Goal: Entertainment & Leisure: Consume media (video, audio)

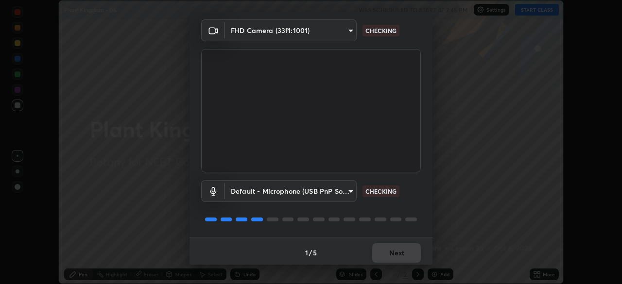
scroll to position [35, 0]
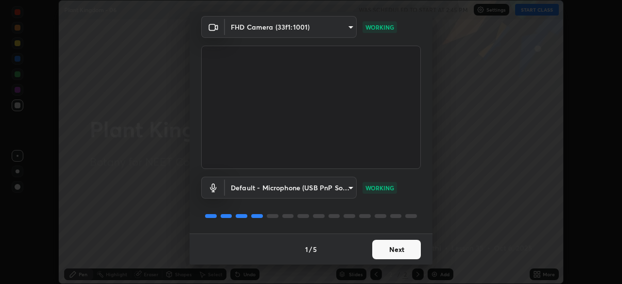
click at [400, 247] on button "Next" at bounding box center [396, 249] width 49 height 19
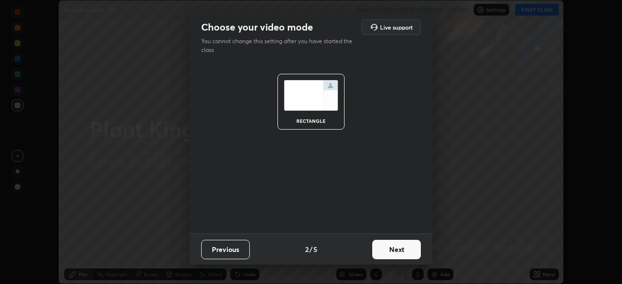
click at [394, 252] on button "Next" at bounding box center [396, 249] width 49 height 19
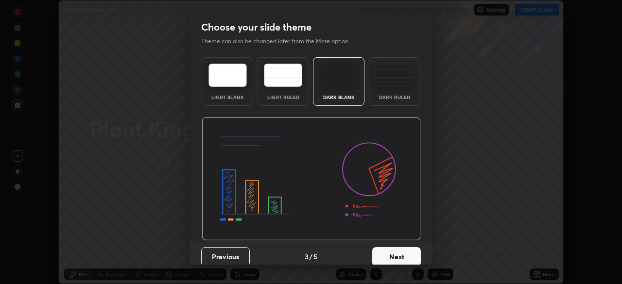
click at [348, 78] on img at bounding box center [339, 75] width 38 height 23
click at [383, 257] on button "Next" at bounding box center [396, 256] width 49 height 19
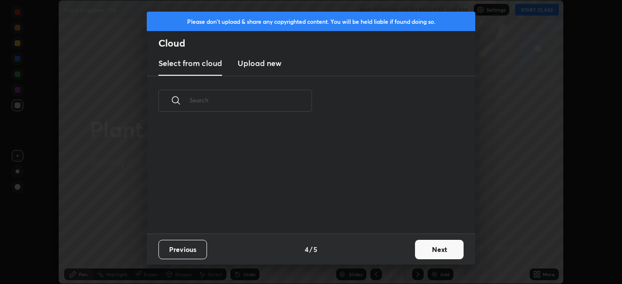
scroll to position [3, 5]
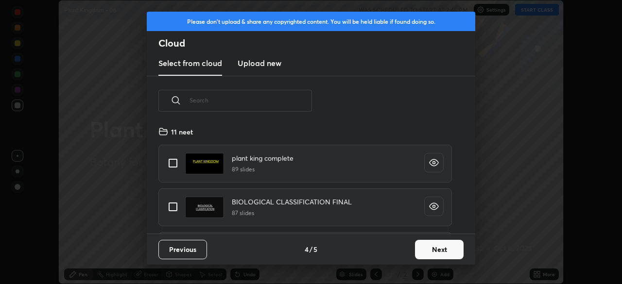
click at [324, 161] on div "plant king complete 89 slides" at bounding box center [305, 164] width 294 height 38
click at [170, 164] on input "grid" at bounding box center [173, 163] width 20 height 20
checkbox input "true"
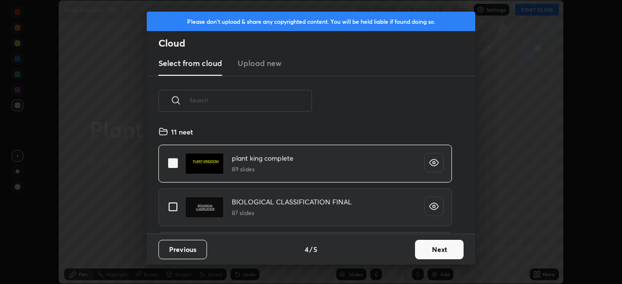
click at [436, 254] on button "Next" at bounding box center [439, 249] width 49 height 19
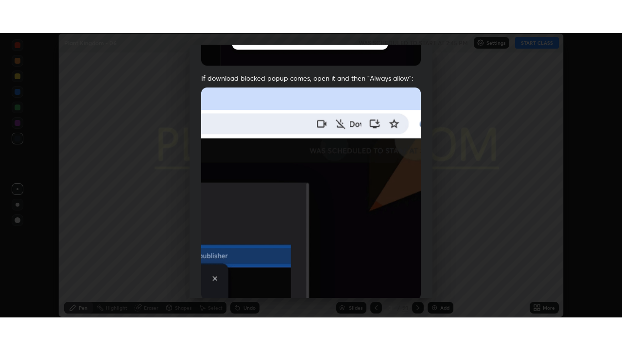
scroll to position [233, 0]
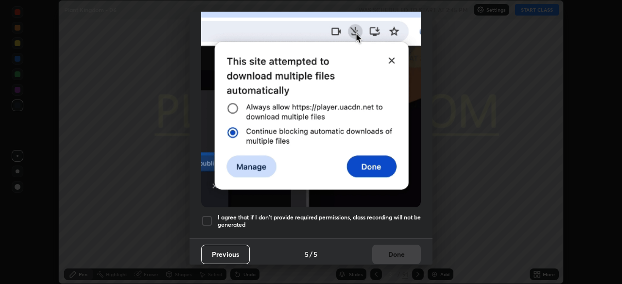
click at [207, 215] on div at bounding box center [207, 221] width 12 height 12
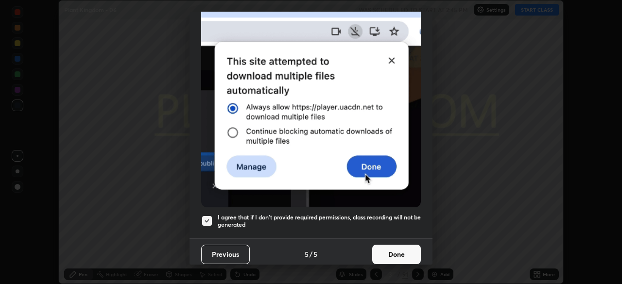
click at [414, 247] on button "Done" at bounding box center [396, 254] width 49 height 19
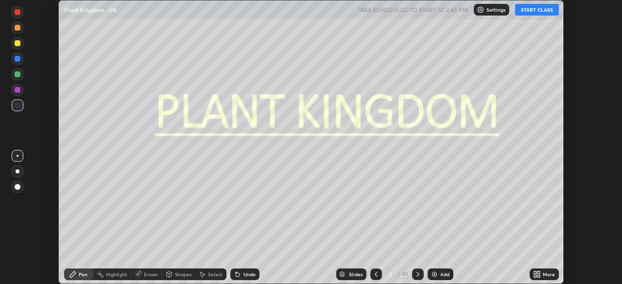
click at [537, 278] on icon at bounding box center [537, 275] width 8 height 8
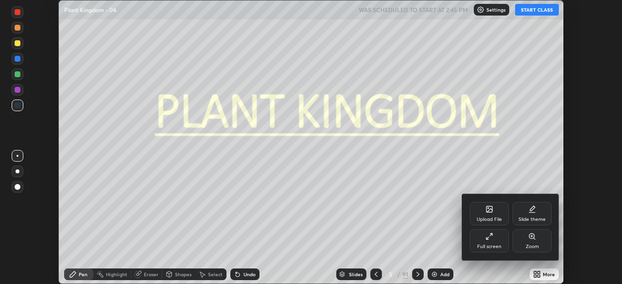
click at [484, 243] on div "Full screen" at bounding box center [489, 240] width 39 height 23
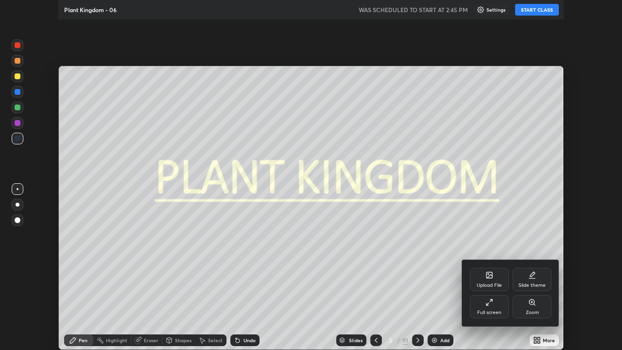
scroll to position [350, 622]
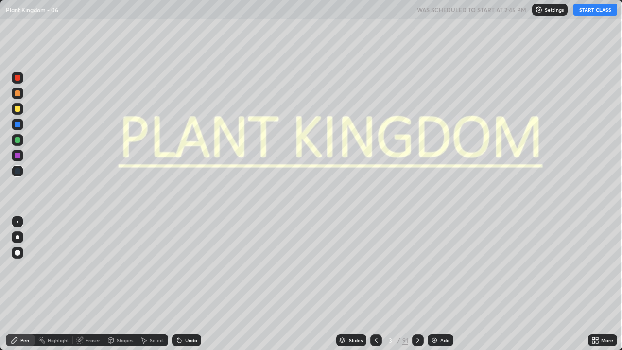
click at [588, 12] on button "START CLASS" at bounding box center [596, 10] width 44 height 12
click at [350, 284] on div "Slides" at bounding box center [351, 340] width 30 height 12
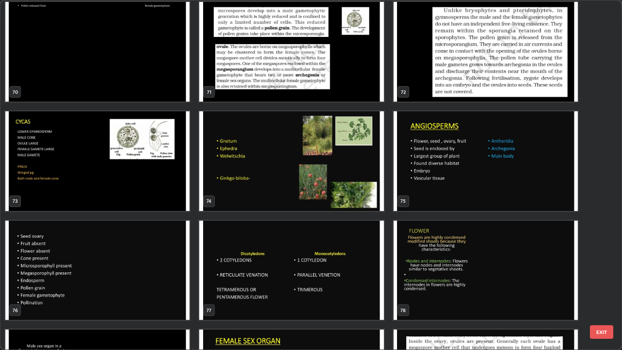
scroll to position [2514, 0]
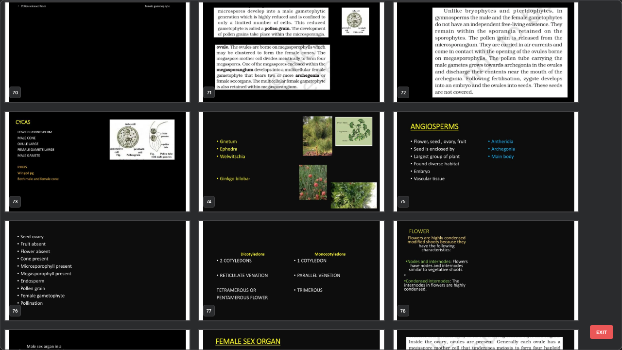
click at [148, 245] on img "grid" at bounding box center [97, 271] width 184 height 100
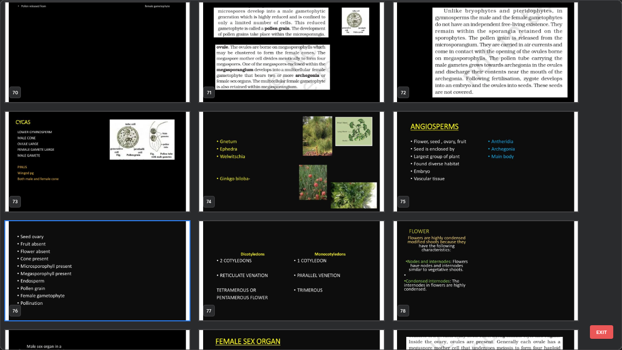
click at [148, 245] on img "grid" at bounding box center [97, 271] width 184 height 100
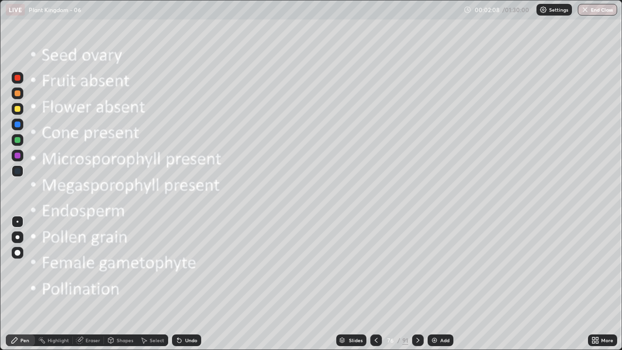
click at [20, 110] on div at bounding box center [18, 109] width 6 height 6
click at [117, 284] on div "Shapes" at bounding box center [125, 340] width 17 height 5
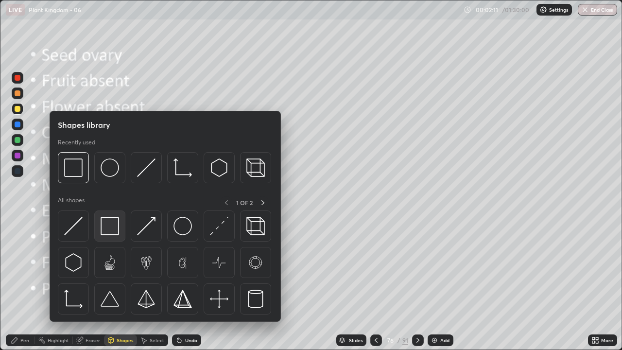
click at [111, 232] on img at bounding box center [110, 226] width 18 height 18
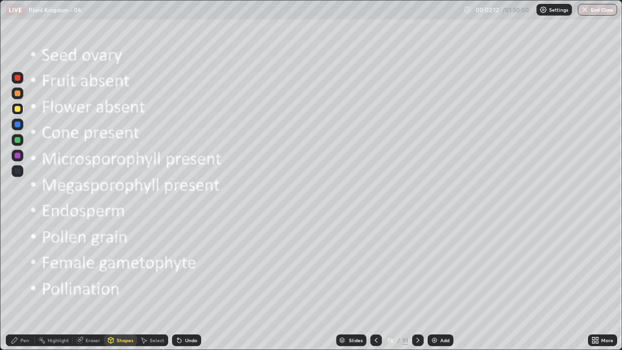
click at [121, 284] on div "Shapes" at bounding box center [125, 340] width 17 height 5
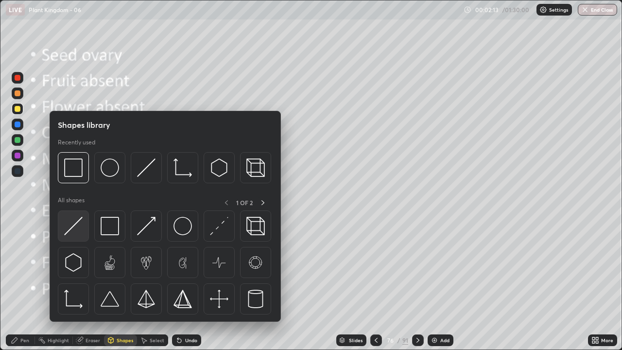
click at [79, 228] on img at bounding box center [73, 226] width 18 height 18
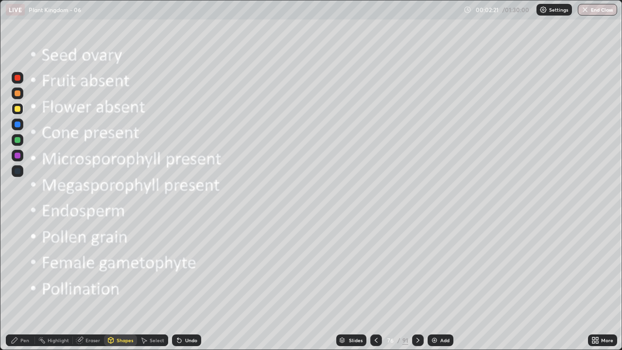
click at [22, 284] on div "Pen" at bounding box center [24, 340] width 9 height 5
click at [17, 237] on div at bounding box center [18, 237] width 4 height 4
click at [17, 107] on div at bounding box center [18, 109] width 6 height 6
click at [193, 284] on div "Undo" at bounding box center [186, 340] width 29 height 12
click at [121, 284] on div "Shapes" at bounding box center [125, 340] width 17 height 5
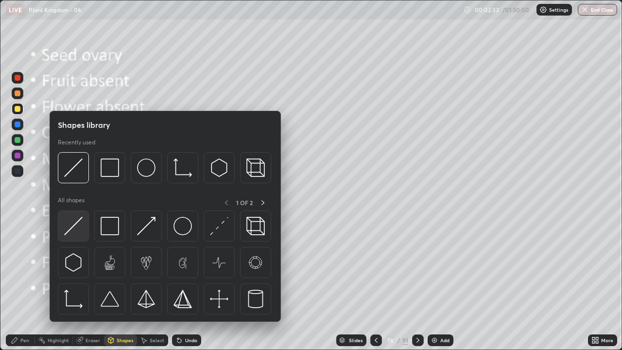
click at [70, 235] on img at bounding box center [73, 226] width 18 height 18
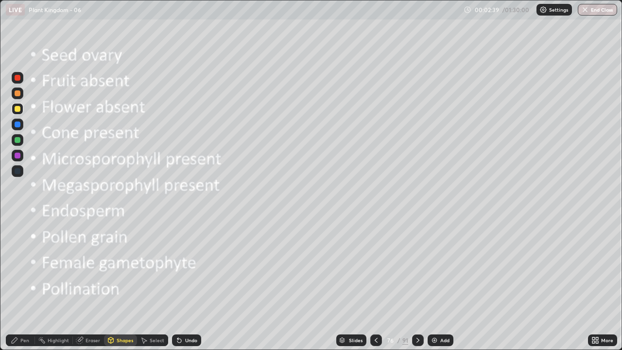
click at [29, 284] on div "Pen" at bounding box center [24, 340] width 9 height 5
click at [17, 239] on div at bounding box center [18, 237] width 4 height 4
click at [16, 110] on div at bounding box center [18, 109] width 6 height 6
click at [118, 284] on div "Shapes" at bounding box center [125, 340] width 17 height 5
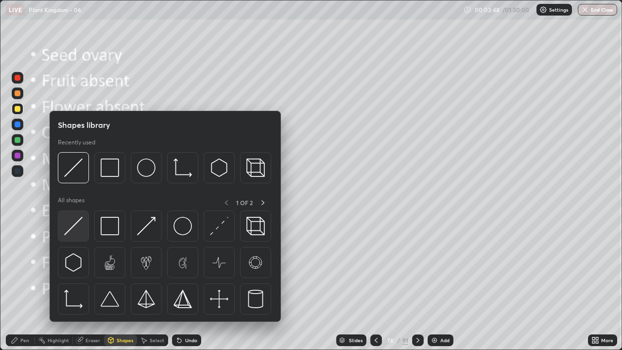
click at [69, 227] on img at bounding box center [73, 226] width 18 height 18
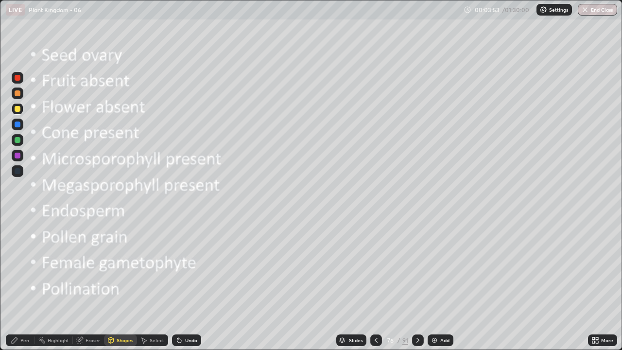
click at [34, 284] on div "Pen" at bounding box center [20, 340] width 29 height 12
click at [17, 237] on div at bounding box center [18, 237] width 4 height 4
click at [16, 111] on div at bounding box center [18, 109] width 6 height 6
click at [17, 237] on div at bounding box center [18, 237] width 4 height 4
click at [19, 107] on div at bounding box center [18, 109] width 6 height 6
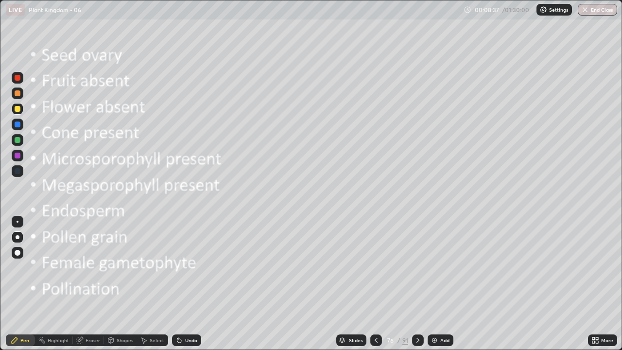
click at [19, 113] on div at bounding box center [18, 109] width 12 height 12
click at [88, 284] on div "Eraser" at bounding box center [93, 340] width 15 height 5
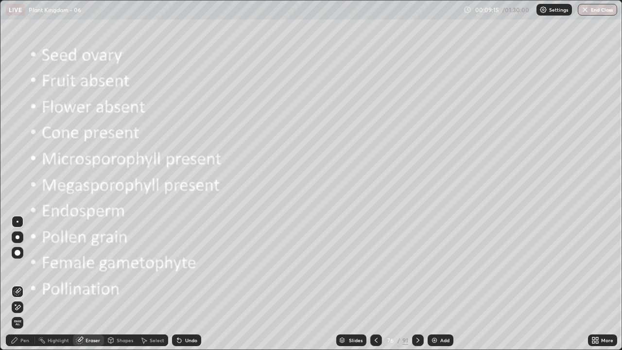
click at [17, 284] on icon at bounding box center [18, 292] width 8 height 8
click at [24, 284] on div "Pen" at bounding box center [20, 340] width 29 height 12
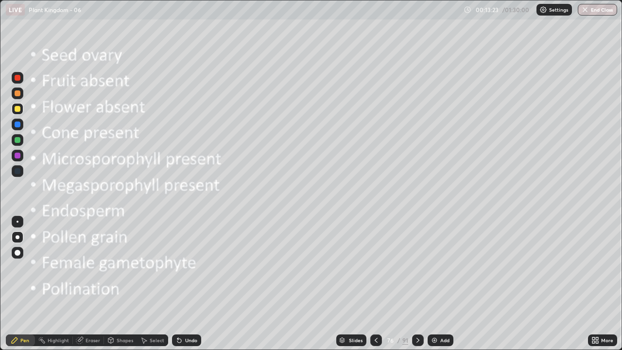
click at [418, 284] on icon at bounding box center [418, 340] width 3 height 5
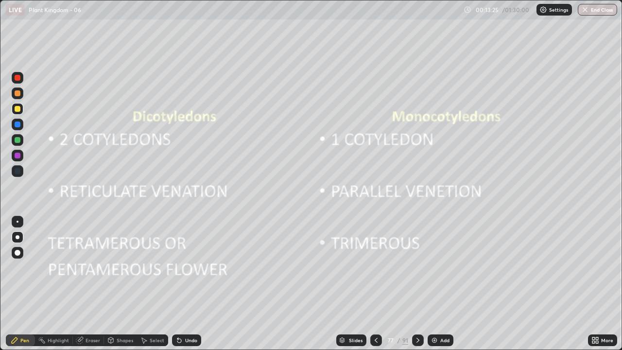
click at [19, 250] on div at bounding box center [18, 253] width 6 height 6
click at [18, 109] on div at bounding box center [18, 109] width 6 height 6
click at [413, 284] on div at bounding box center [418, 340] width 12 height 12
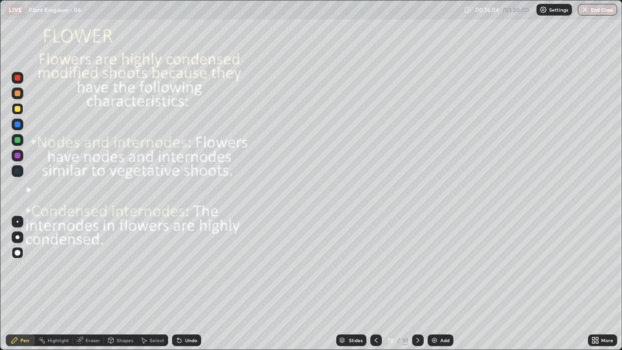
click at [376, 284] on icon at bounding box center [376, 340] width 8 height 8
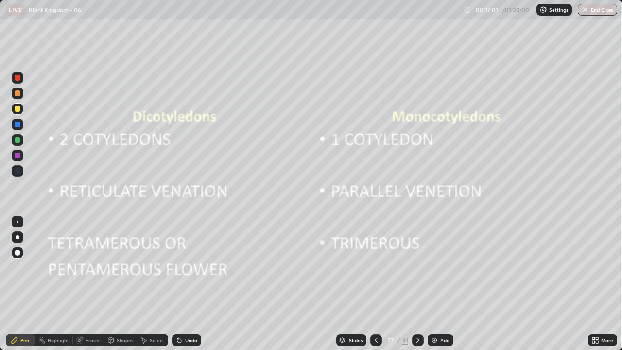
click at [416, 284] on icon at bounding box center [418, 340] width 8 height 8
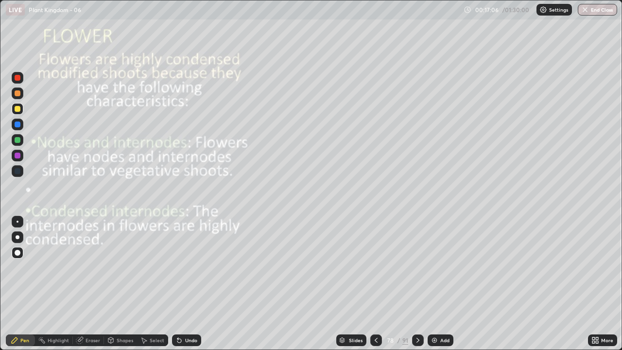
click at [179, 284] on icon at bounding box center [179, 341] width 4 height 4
click at [27, 284] on div "Pen" at bounding box center [24, 340] width 9 height 5
click at [17, 237] on div at bounding box center [18, 237] width 4 height 4
click at [111, 284] on icon at bounding box center [111, 341] width 0 height 3
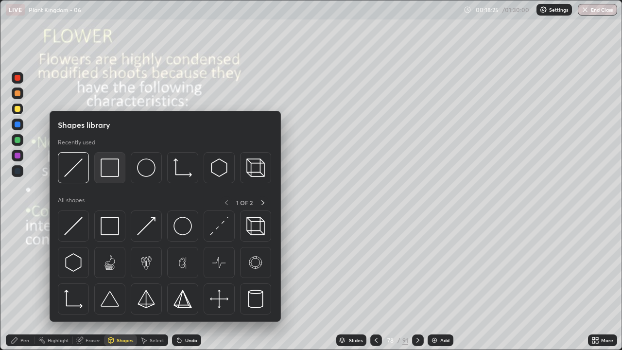
click at [108, 173] on img at bounding box center [110, 167] width 18 height 18
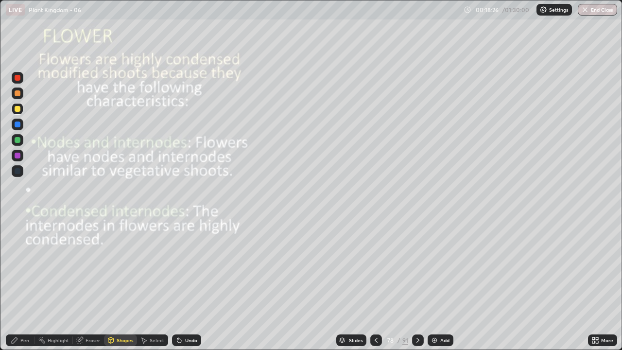
click at [17, 110] on div at bounding box center [18, 109] width 6 height 6
click at [24, 284] on div "Pen" at bounding box center [24, 340] width 9 height 5
click at [17, 237] on div at bounding box center [18, 237] width 4 height 4
click at [17, 140] on div at bounding box center [18, 140] width 6 height 6
click at [19, 80] on div at bounding box center [18, 78] width 6 height 6
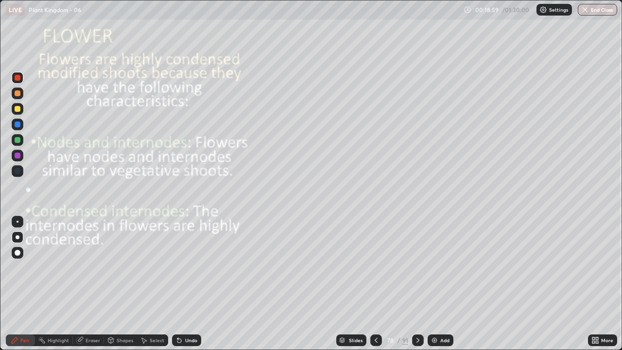
click at [18, 110] on div at bounding box center [18, 109] width 6 height 6
click at [17, 155] on div at bounding box center [18, 156] width 6 height 6
click at [118, 284] on div "Shapes" at bounding box center [125, 340] width 17 height 5
click at [155, 284] on div "Select" at bounding box center [157, 340] width 15 height 5
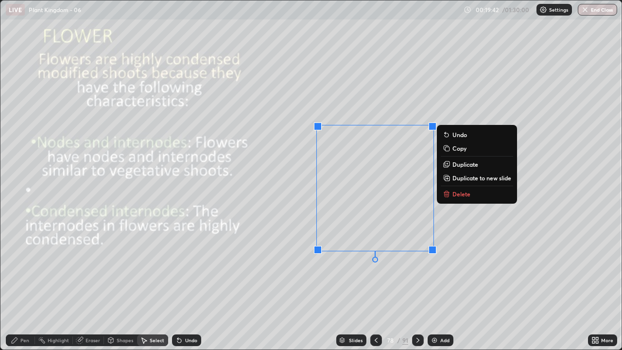
click at [370, 284] on div "0 ° Undo Copy Duplicate Duplicate to new slide Delete" at bounding box center [310, 174] width 621 height 349
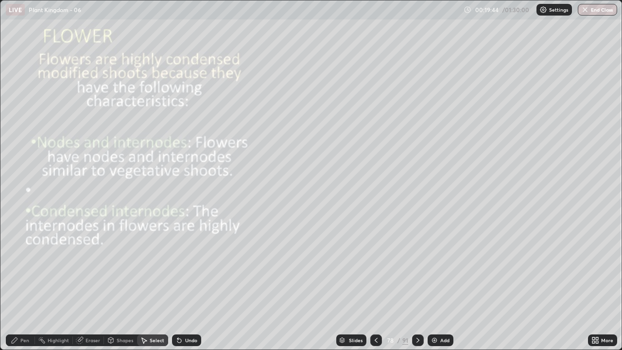
click at [31, 284] on div "Pen" at bounding box center [20, 340] width 29 height 12
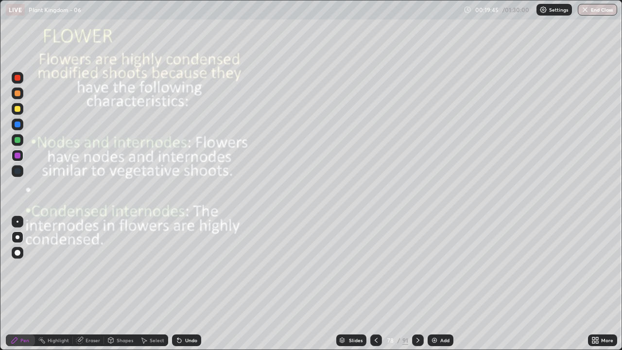
click at [19, 254] on div at bounding box center [18, 253] width 6 height 6
click at [190, 284] on div "Undo" at bounding box center [191, 340] width 12 height 5
click at [17, 77] on div at bounding box center [18, 78] width 6 height 6
click at [22, 284] on div "Pen" at bounding box center [24, 340] width 9 height 5
click at [17, 237] on div at bounding box center [18, 237] width 4 height 4
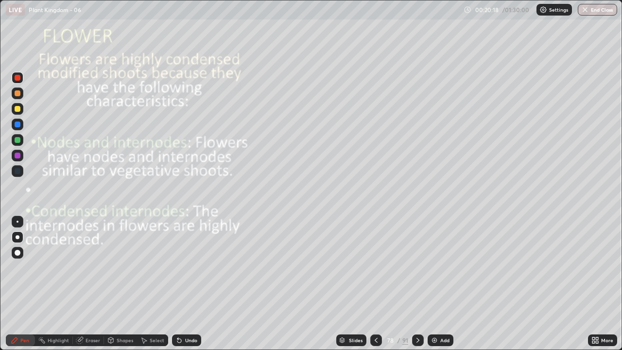
click at [21, 107] on div at bounding box center [18, 109] width 12 height 12
click at [16, 110] on div at bounding box center [18, 109] width 6 height 6
click at [152, 284] on div "Select" at bounding box center [157, 340] width 15 height 5
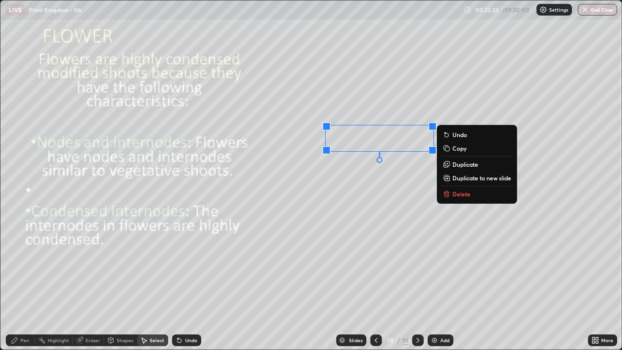
click at [274, 284] on div "0 ° Undo Copy Duplicate Duplicate to new slide Delete" at bounding box center [310, 174] width 621 height 349
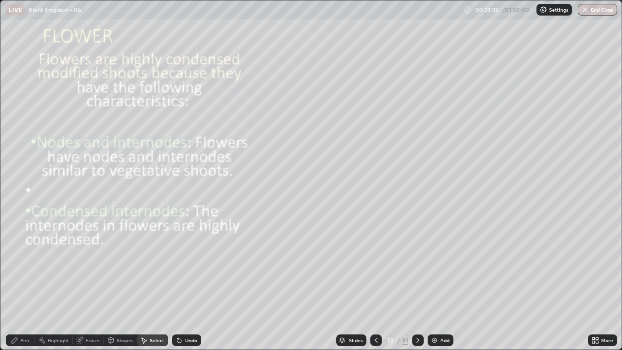
click at [23, 284] on div "Pen" at bounding box center [24, 340] width 9 height 5
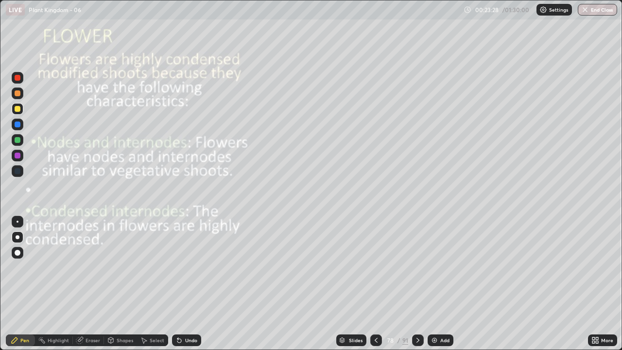
click at [17, 82] on div at bounding box center [18, 78] width 12 height 12
click at [148, 284] on div "Select" at bounding box center [152, 340] width 31 height 12
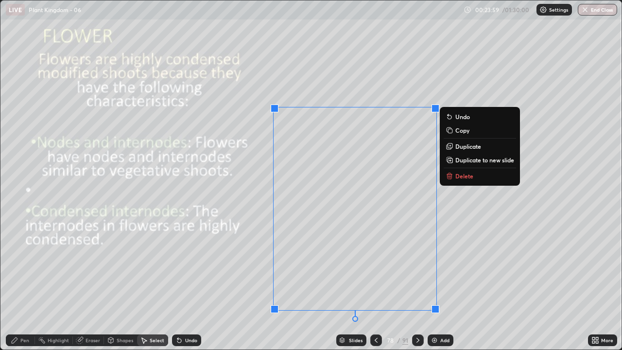
click at [226, 284] on div "0 ° Undo Copy Duplicate Duplicate to new slide Delete" at bounding box center [310, 174] width 621 height 349
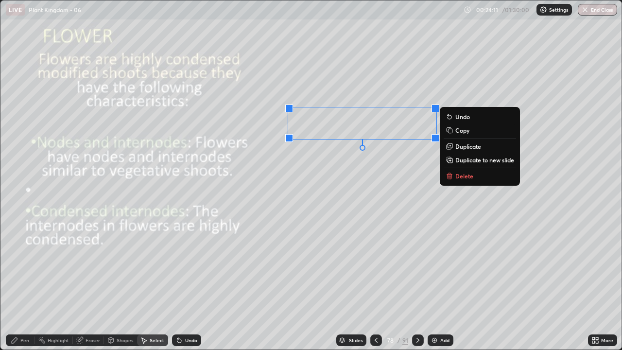
click at [302, 225] on div "0 ° Undo Copy Duplicate Duplicate to new slide Delete" at bounding box center [310, 174] width 621 height 349
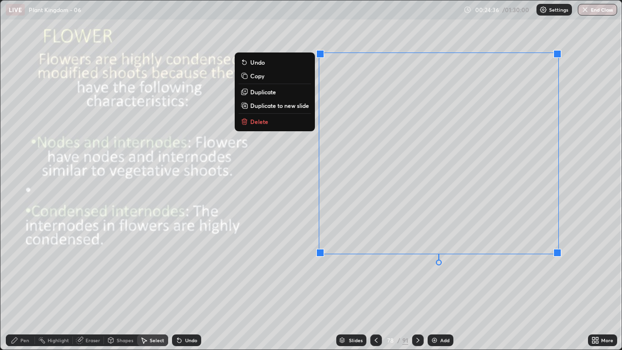
click at [300, 191] on div "0 ° Undo Copy Duplicate Duplicate to new slide Delete" at bounding box center [310, 174] width 621 height 349
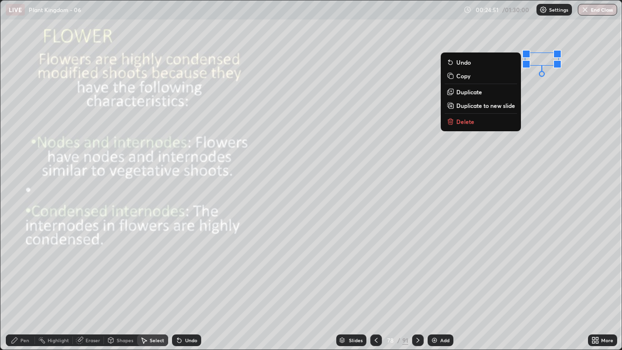
click at [506, 166] on div "0 ° Undo Copy Duplicate Duplicate to new slide Delete" at bounding box center [310, 174] width 621 height 349
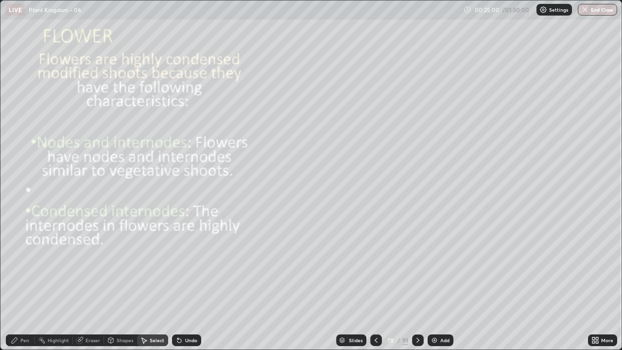
click at [418, 284] on icon at bounding box center [418, 340] width 8 height 8
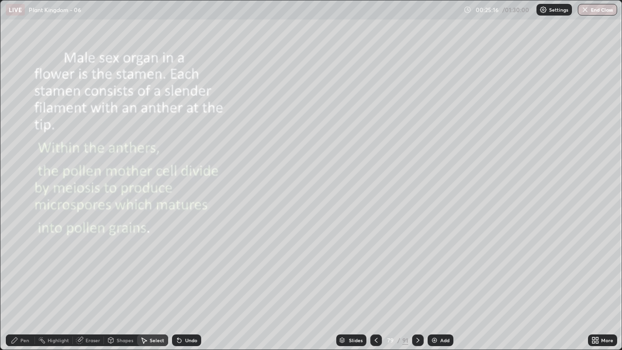
click at [26, 284] on div "Pen" at bounding box center [24, 340] width 9 height 5
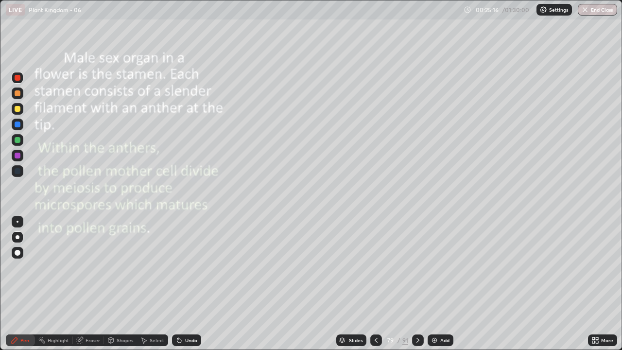
click at [18, 256] on div at bounding box center [18, 253] width 12 height 12
click at [18, 111] on div at bounding box center [18, 109] width 6 height 6
click at [189, 284] on div "Undo" at bounding box center [191, 340] width 12 height 5
click at [185, 284] on div "Undo" at bounding box center [191, 340] width 12 height 5
click at [17, 140] on div at bounding box center [18, 140] width 6 height 6
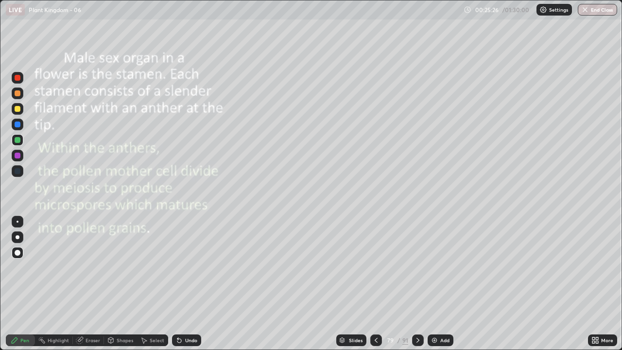
click at [18, 108] on div at bounding box center [18, 109] width 6 height 6
click at [18, 111] on div at bounding box center [18, 109] width 6 height 6
click at [182, 284] on div "Undo" at bounding box center [186, 340] width 29 height 12
click at [17, 237] on div at bounding box center [18, 237] width 4 height 4
click at [19, 108] on div at bounding box center [18, 109] width 6 height 6
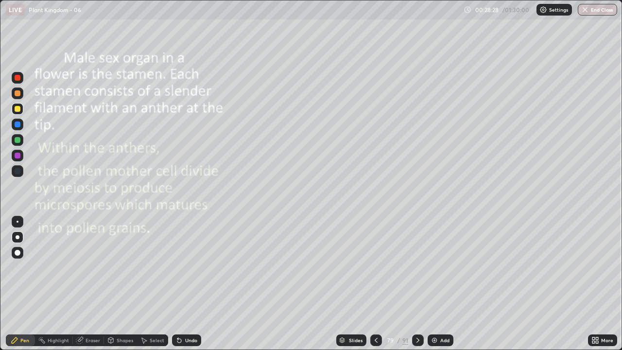
click at [17, 156] on div at bounding box center [18, 156] width 6 height 6
click at [198, 284] on div "Undo" at bounding box center [184, 340] width 33 height 19
click at [199, 284] on div "Undo" at bounding box center [184, 340] width 33 height 19
click at [237, 284] on div "Slides 79 / 91 Add" at bounding box center [394, 340] width 387 height 19
click at [238, 284] on div "Slides 79 / 91 Add" at bounding box center [394, 340] width 387 height 19
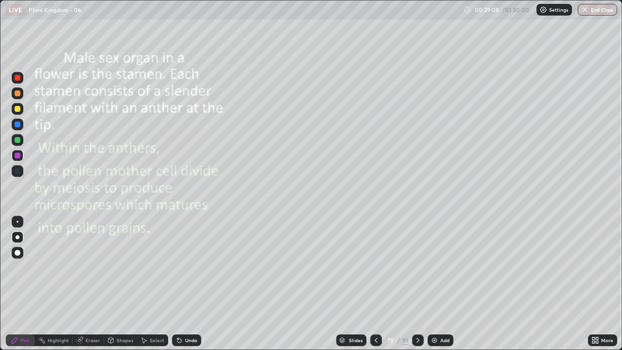
click at [243, 284] on div "Slides 79 / 91 Add" at bounding box center [394, 340] width 387 height 19
click at [18, 238] on div at bounding box center [18, 237] width 4 height 4
click at [17, 125] on div at bounding box center [18, 125] width 6 height 6
click at [436, 284] on img at bounding box center [435, 340] width 8 height 8
click at [21, 255] on div at bounding box center [18, 253] width 12 height 12
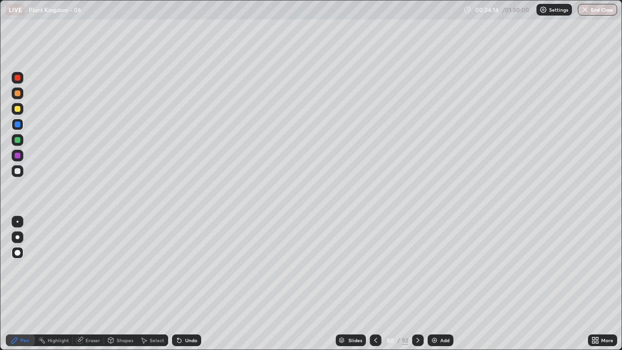
click at [21, 142] on div at bounding box center [18, 140] width 12 height 12
click at [17, 168] on div at bounding box center [18, 171] width 6 height 6
click at [18, 109] on div at bounding box center [18, 109] width 6 height 6
click at [155, 284] on div "Select" at bounding box center [157, 340] width 15 height 5
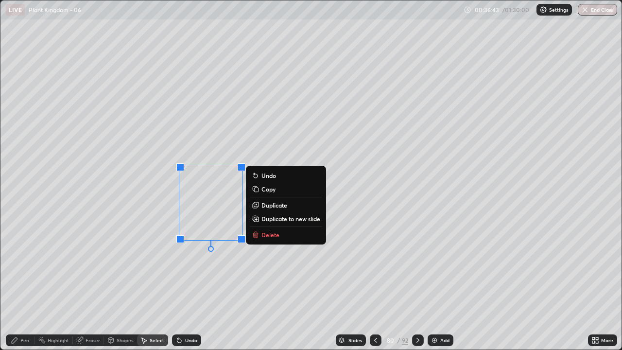
click at [265, 191] on p "Copy" at bounding box center [268, 189] width 14 height 8
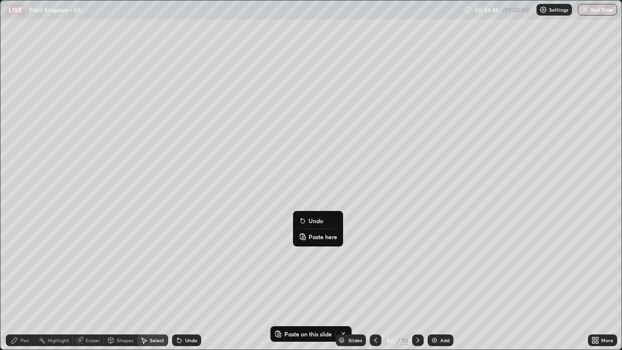
click at [315, 236] on p "Paste here" at bounding box center [323, 237] width 29 height 8
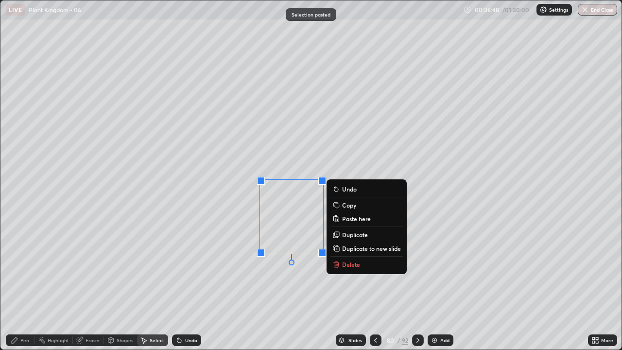
click at [288, 284] on div "0 ° Undo Copy Paste here Duplicate Duplicate to new slide Delete" at bounding box center [310, 174] width 621 height 349
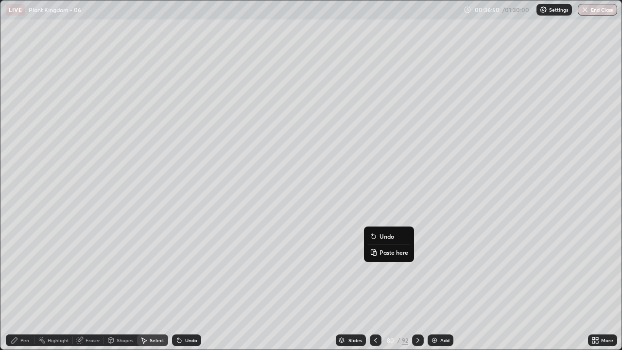
click at [387, 254] on p "Paste here" at bounding box center [394, 252] width 29 height 8
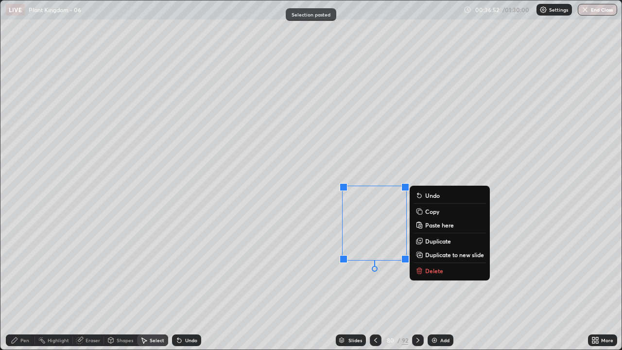
click at [362, 284] on div "0 ° Undo Copy Paste here Duplicate Duplicate to new slide Delete" at bounding box center [310, 174] width 621 height 349
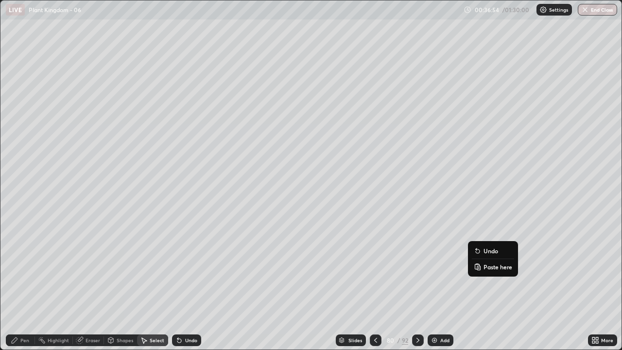
click at [487, 268] on p "Paste here" at bounding box center [498, 267] width 29 height 8
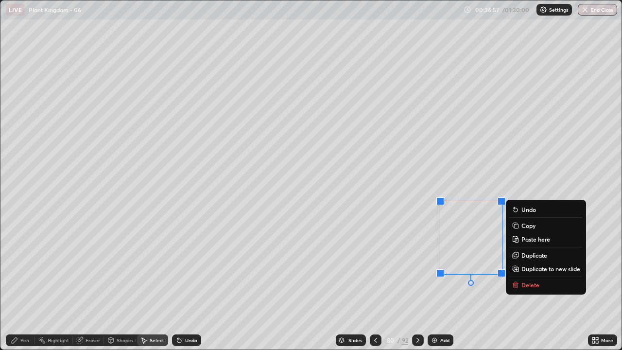
click at [181, 284] on div "0 ° Undo Copy Paste here Duplicate Duplicate to new slide Delete" at bounding box center [310, 174] width 621 height 349
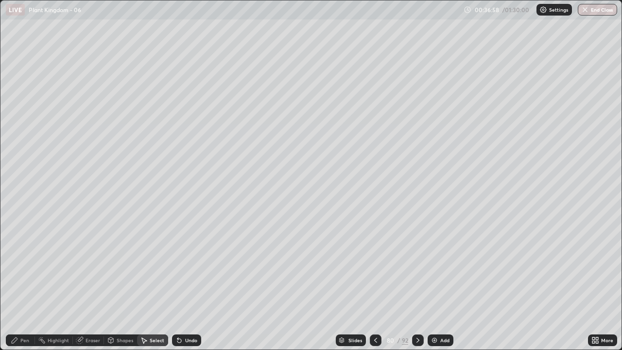
click at [27, 284] on div "Pen" at bounding box center [20, 340] width 29 height 12
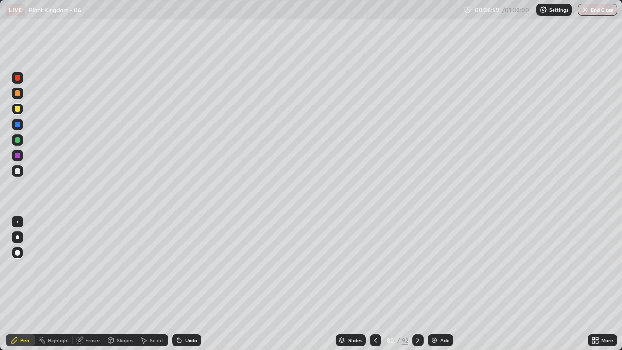
click at [19, 238] on div at bounding box center [18, 237] width 4 height 4
click at [21, 172] on div at bounding box center [18, 171] width 12 height 12
click at [436, 284] on img at bounding box center [435, 340] width 8 height 8
click at [375, 284] on icon at bounding box center [375, 340] width 3 height 5
click at [417, 284] on icon at bounding box center [419, 340] width 8 height 8
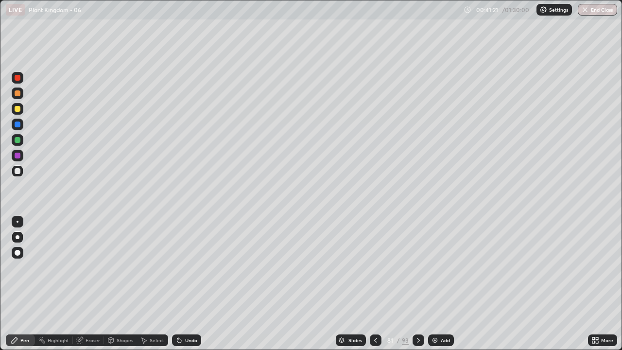
click at [18, 155] on div at bounding box center [18, 156] width 6 height 6
click at [188, 284] on div "Undo" at bounding box center [191, 340] width 12 height 5
click at [21, 170] on div at bounding box center [18, 171] width 12 height 12
click at [19, 157] on div at bounding box center [18, 156] width 6 height 6
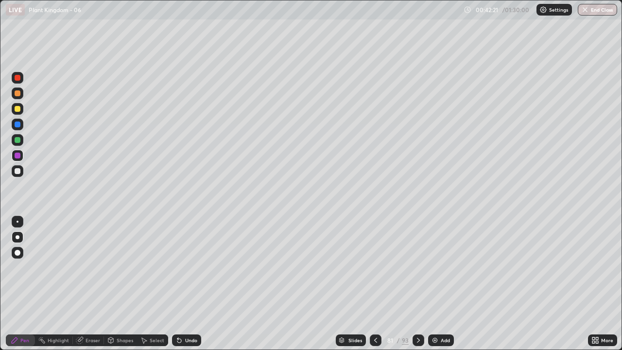
click at [418, 284] on div at bounding box center [419, 340] width 12 height 12
click at [375, 284] on icon at bounding box center [376, 340] width 8 height 8
click at [418, 284] on icon at bounding box center [419, 340] width 8 height 8
click at [19, 139] on div at bounding box center [18, 140] width 6 height 6
click at [92, 284] on div "Eraser" at bounding box center [93, 340] width 15 height 5
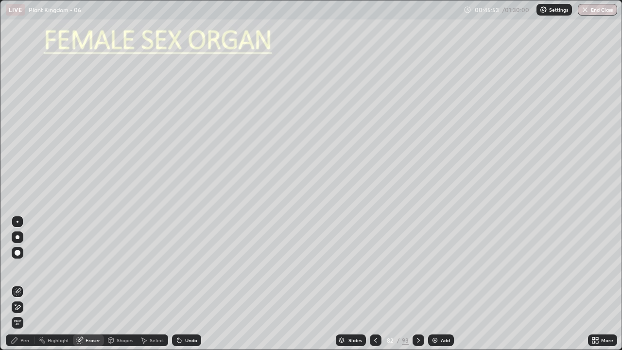
click at [17, 284] on span "Erase all" at bounding box center [17, 323] width 11 height 6
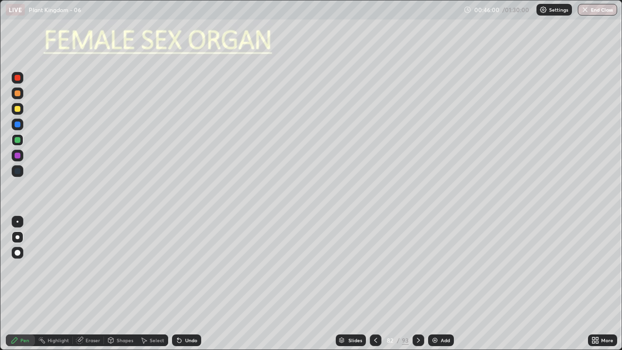
click at [17, 238] on div at bounding box center [18, 237] width 4 height 4
click at [19, 110] on div at bounding box center [18, 109] width 6 height 6
click at [17, 236] on div at bounding box center [18, 237] width 4 height 4
click at [20, 142] on div at bounding box center [18, 140] width 6 height 6
click at [17, 222] on div at bounding box center [18, 222] width 2 height 2
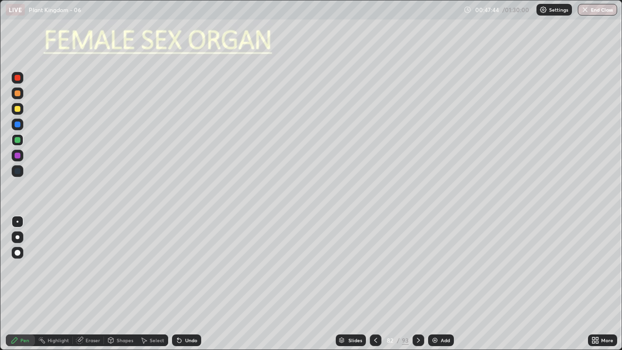
click at [17, 237] on div at bounding box center [18, 237] width 4 height 4
click at [18, 154] on div at bounding box center [18, 156] width 6 height 6
click at [17, 237] on div at bounding box center [18, 237] width 4 height 4
click at [20, 111] on div at bounding box center [18, 109] width 12 height 12
click at [17, 157] on div at bounding box center [18, 156] width 6 height 6
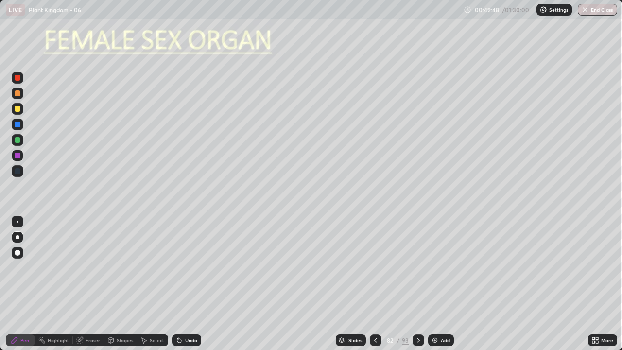
click at [19, 156] on div at bounding box center [18, 156] width 6 height 6
click at [19, 139] on div at bounding box center [18, 140] width 6 height 6
click at [87, 284] on div "Eraser" at bounding box center [88, 340] width 31 height 12
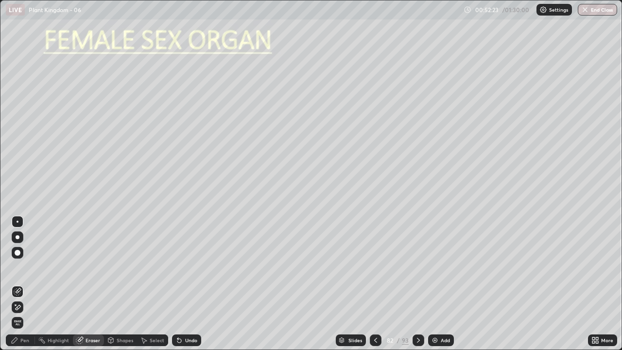
click at [17, 284] on icon at bounding box center [18, 292] width 8 height 8
click at [25, 284] on div "Pen" at bounding box center [24, 340] width 9 height 5
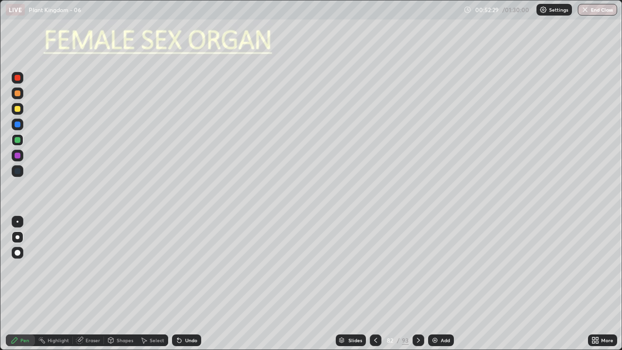
click at [17, 155] on div at bounding box center [18, 156] width 6 height 6
click at [18, 141] on div at bounding box center [18, 140] width 6 height 6
click at [179, 284] on icon at bounding box center [179, 340] width 8 height 8
click at [17, 237] on div at bounding box center [18, 237] width 4 height 4
click at [19, 154] on div at bounding box center [18, 156] width 6 height 6
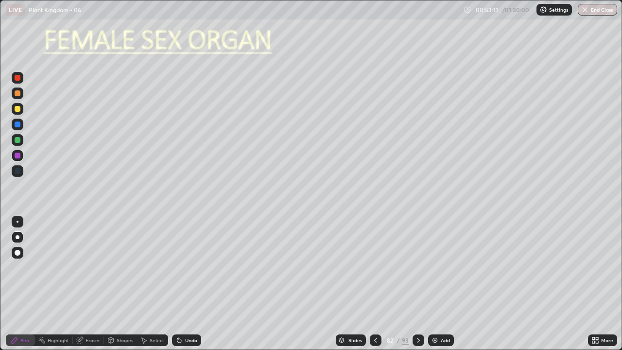
click at [121, 284] on div "Shapes" at bounding box center [125, 340] width 17 height 5
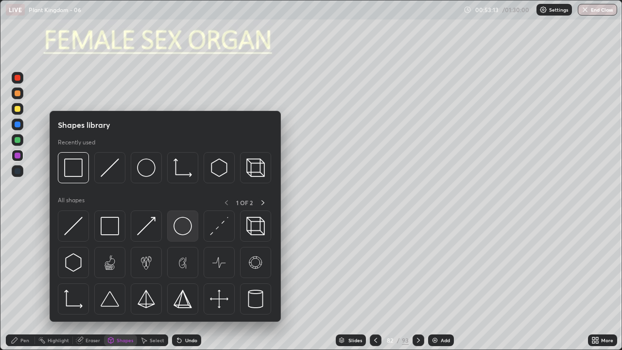
click at [182, 229] on img at bounding box center [183, 226] width 18 height 18
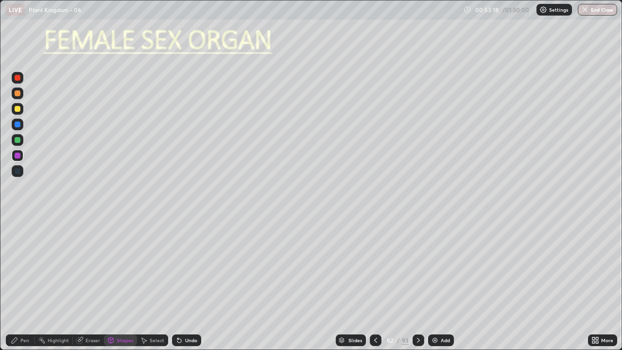
click at [29, 284] on div "Pen" at bounding box center [24, 340] width 9 height 5
click at [17, 237] on div at bounding box center [18, 237] width 4 height 4
click at [18, 142] on div at bounding box center [18, 140] width 6 height 6
click at [112, 284] on icon at bounding box center [110, 340] width 5 height 6
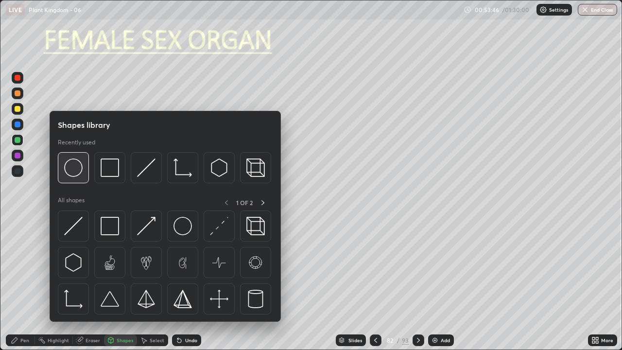
click at [74, 167] on img at bounding box center [73, 167] width 18 height 18
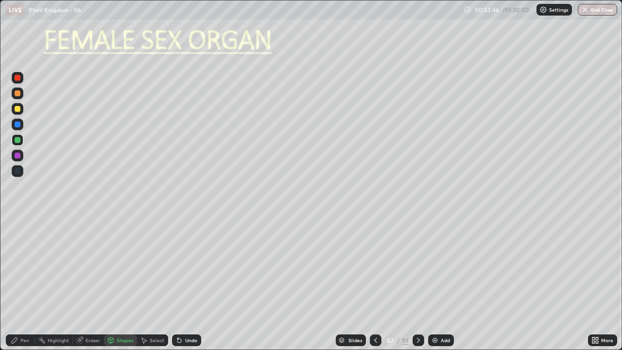
click at [18, 155] on div at bounding box center [18, 156] width 6 height 6
click at [24, 284] on div "Pen" at bounding box center [24, 340] width 9 height 5
click at [18, 236] on div at bounding box center [18, 237] width 4 height 4
click at [20, 155] on div at bounding box center [18, 156] width 6 height 6
click at [21, 140] on div at bounding box center [18, 140] width 12 height 12
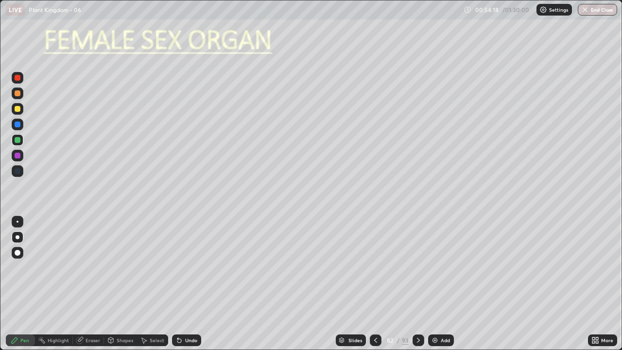
click at [119, 284] on div "Shapes" at bounding box center [125, 340] width 17 height 5
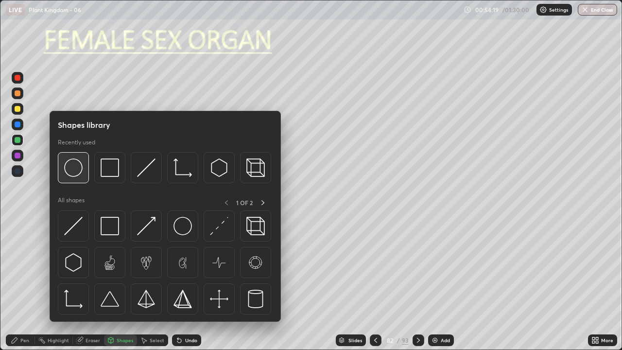
click at [75, 169] on img at bounding box center [73, 167] width 18 height 18
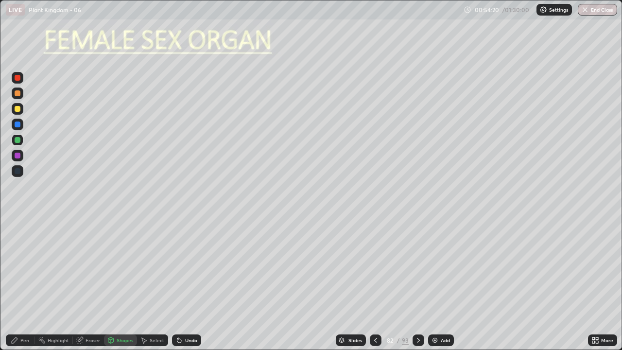
click at [20, 157] on div at bounding box center [18, 156] width 6 height 6
click at [27, 284] on div "Pen" at bounding box center [24, 340] width 9 height 5
click at [17, 237] on div at bounding box center [18, 237] width 4 height 4
click at [19, 158] on div at bounding box center [18, 156] width 6 height 6
click at [417, 284] on icon at bounding box center [418, 340] width 3 height 5
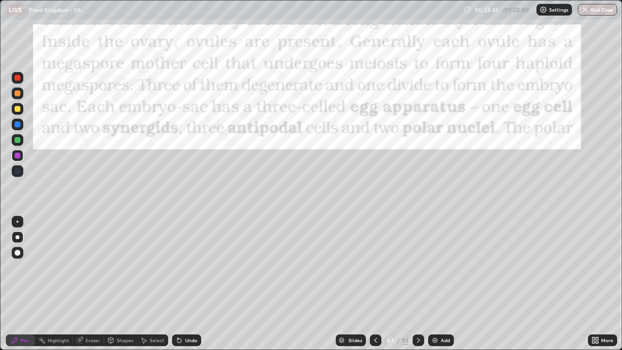
click at [374, 284] on icon at bounding box center [376, 340] width 8 height 8
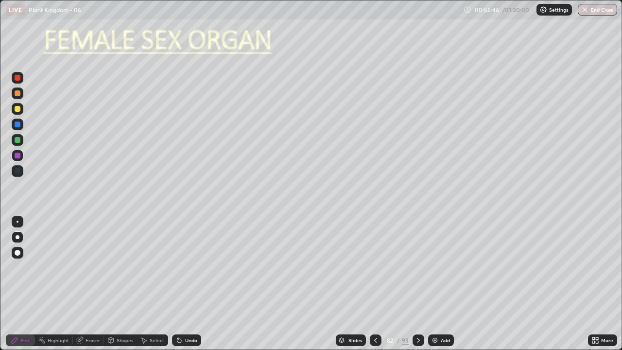
click at [434, 284] on img at bounding box center [435, 340] width 8 height 8
click at [18, 250] on div at bounding box center [18, 253] width 6 height 6
click at [17, 139] on div at bounding box center [18, 140] width 6 height 6
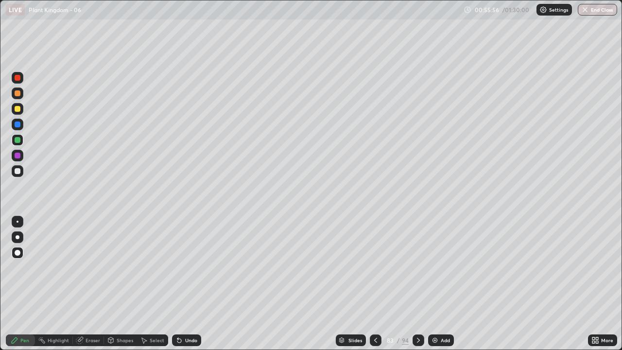
click at [115, 284] on div "Shapes" at bounding box center [120, 340] width 33 height 12
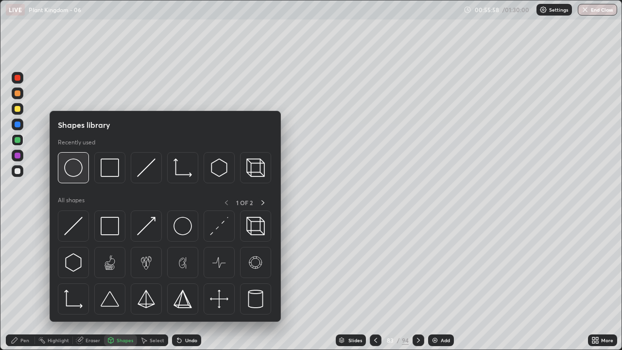
click at [70, 171] on img at bounding box center [73, 167] width 18 height 18
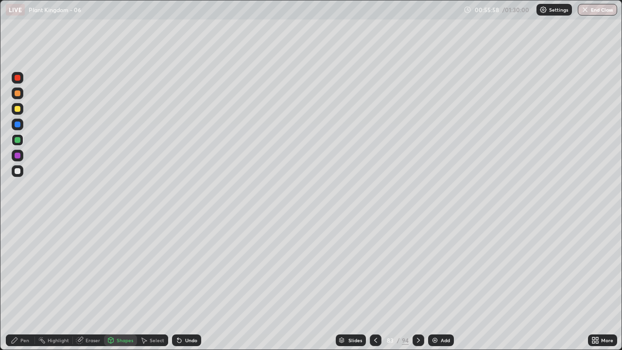
click at [19, 157] on div at bounding box center [18, 156] width 6 height 6
click at [187, 284] on div "Undo" at bounding box center [191, 340] width 12 height 5
click at [185, 284] on div "Undo" at bounding box center [191, 340] width 12 height 5
click at [186, 284] on div "Undo" at bounding box center [191, 340] width 12 height 5
click at [188, 284] on div "Undo" at bounding box center [191, 340] width 12 height 5
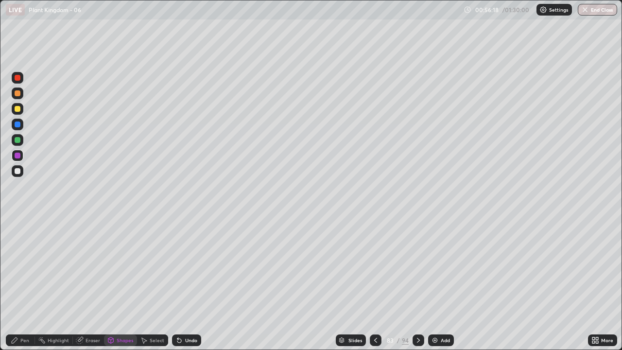
click at [188, 284] on div "Undo" at bounding box center [191, 340] width 12 height 5
click at [26, 284] on div "Pen" at bounding box center [24, 340] width 9 height 5
click at [17, 237] on div at bounding box center [18, 237] width 4 height 4
click at [18, 140] on div at bounding box center [18, 140] width 6 height 6
click at [18, 255] on div at bounding box center [18, 253] width 6 height 6
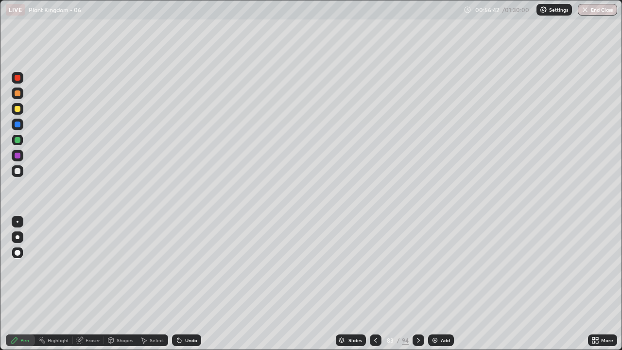
click at [20, 139] on div at bounding box center [18, 140] width 6 height 6
click at [21, 284] on div "Pen" at bounding box center [24, 340] width 9 height 5
click at [16, 233] on div at bounding box center [18, 237] width 12 height 12
click at [15, 155] on div at bounding box center [18, 156] width 6 height 6
click at [149, 284] on div "Select" at bounding box center [152, 340] width 31 height 12
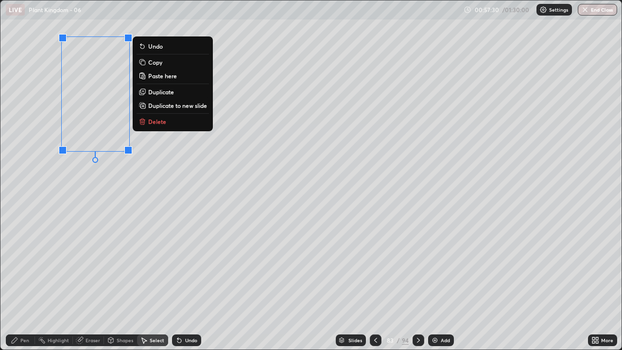
click at [157, 65] on p "Copy" at bounding box center [155, 62] width 14 height 8
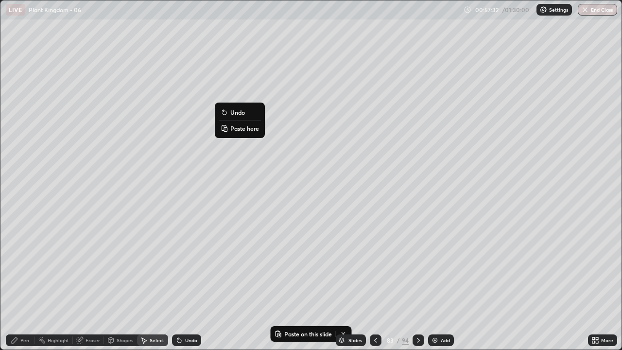
click at [242, 130] on p "Paste here" at bounding box center [244, 128] width 29 height 8
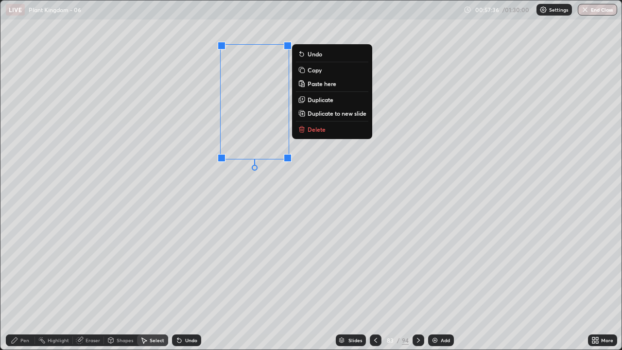
click at [29, 284] on div "Pen" at bounding box center [20, 340] width 29 height 12
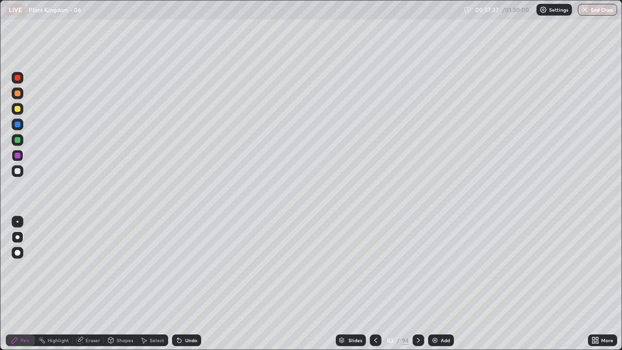
click at [17, 237] on div at bounding box center [18, 237] width 4 height 4
click at [17, 172] on div at bounding box center [18, 171] width 6 height 6
click at [188, 284] on div "Undo" at bounding box center [191, 340] width 12 height 5
click at [17, 222] on div at bounding box center [18, 222] width 2 height 2
click at [18, 141] on div at bounding box center [18, 140] width 6 height 6
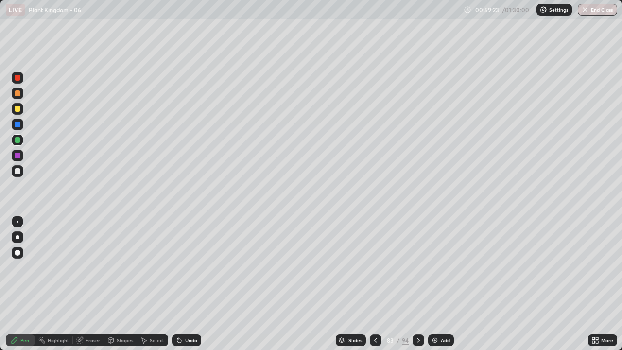
click at [18, 239] on div at bounding box center [18, 237] width 4 height 4
click at [18, 170] on div at bounding box center [18, 171] width 6 height 6
click at [188, 284] on div "Undo" at bounding box center [191, 340] width 12 height 5
click at [191, 284] on div "Undo" at bounding box center [191, 340] width 12 height 5
click at [113, 284] on icon at bounding box center [111, 340] width 8 height 8
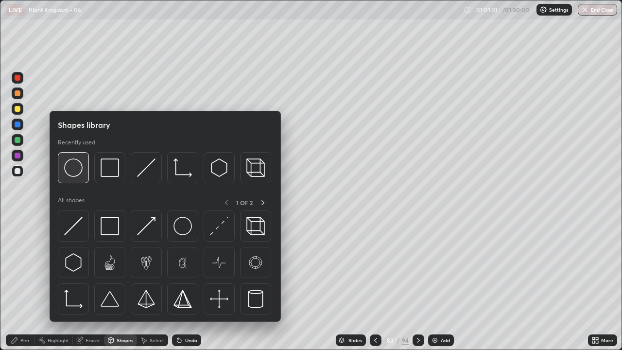
click at [75, 172] on img at bounding box center [73, 167] width 18 height 18
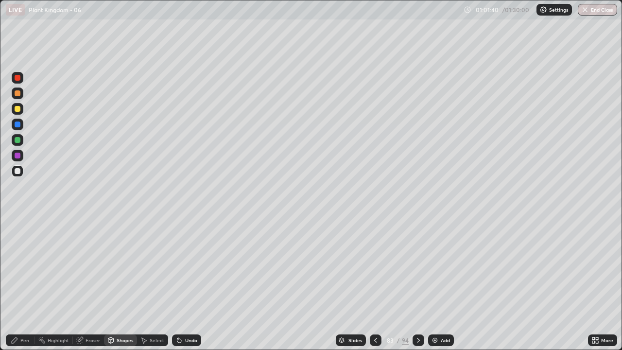
click at [18, 171] on div at bounding box center [18, 171] width 6 height 6
click at [18, 156] on div at bounding box center [18, 156] width 6 height 6
click at [23, 284] on div "Pen" at bounding box center [24, 340] width 9 height 5
click at [17, 235] on div at bounding box center [18, 237] width 4 height 4
click at [17, 169] on div at bounding box center [18, 171] width 6 height 6
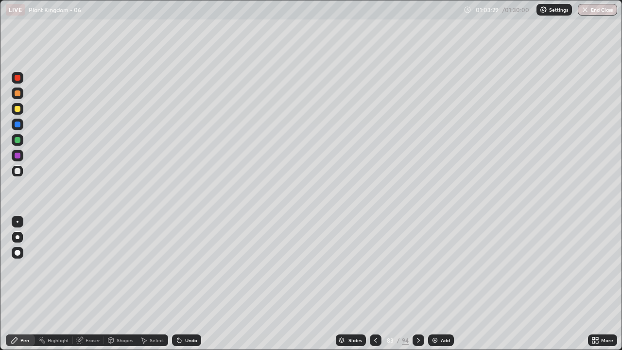
click at [87, 284] on div "Eraser" at bounding box center [93, 340] width 15 height 5
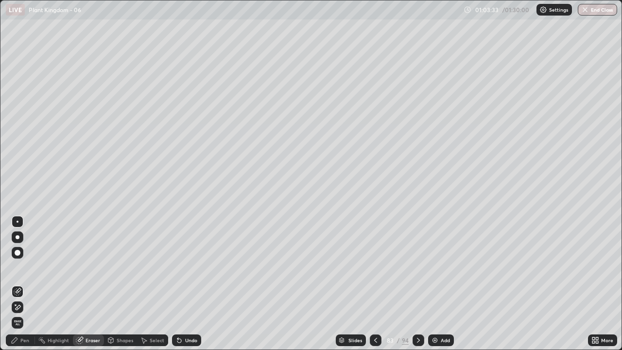
click at [20, 253] on div at bounding box center [18, 253] width 6 height 6
click at [17, 284] on icon at bounding box center [18, 307] width 8 height 8
click at [375, 284] on icon at bounding box center [376, 340] width 8 height 8
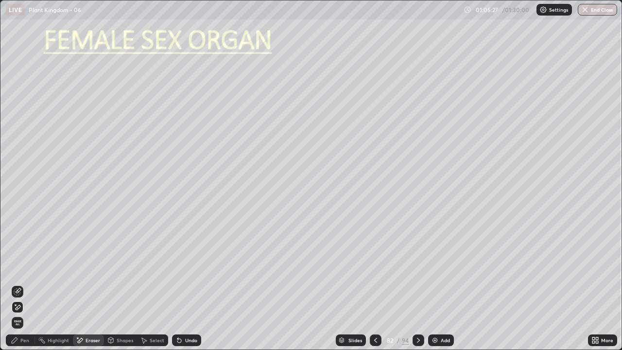
click at [415, 284] on icon at bounding box center [419, 340] width 8 height 8
click at [26, 284] on div "Pen" at bounding box center [20, 340] width 29 height 12
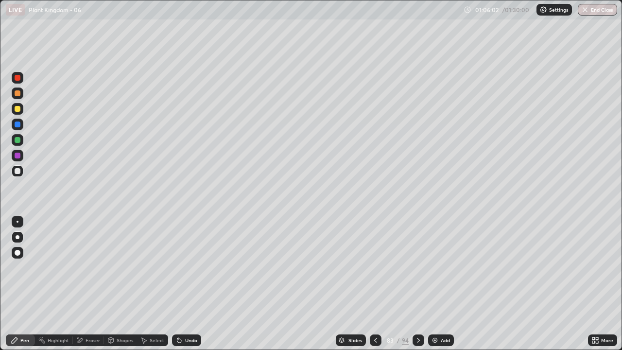
click at [18, 173] on div at bounding box center [18, 171] width 6 height 6
click at [91, 284] on div "Eraser" at bounding box center [88, 340] width 31 height 12
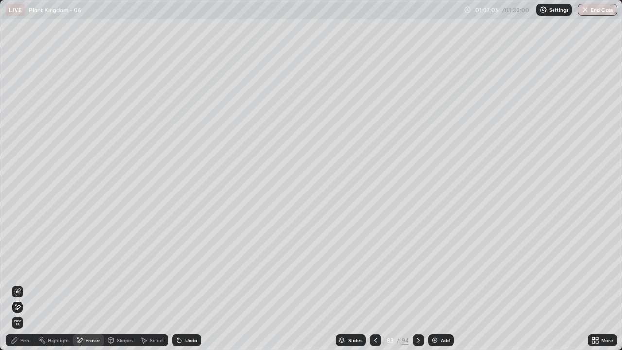
click at [16, 284] on icon at bounding box center [18, 307] width 8 height 8
click at [21, 284] on div "Pen" at bounding box center [20, 340] width 29 height 12
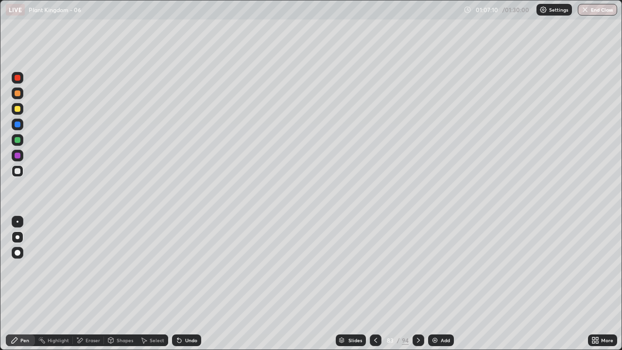
click at [19, 111] on div at bounding box center [18, 109] width 6 height 6
click at [182, 284] on div "Undo" at bounding box center [186, 340] width 29 height 12
click at [189, 284] on div "Undo" at bounding box center [191, 340] width 12 height 5
click at [21, 140] on div at bounding box center [18, 140] width 12 height 12
click at [20, 157] on div at bounding box center [18, 156] width 6 height 6
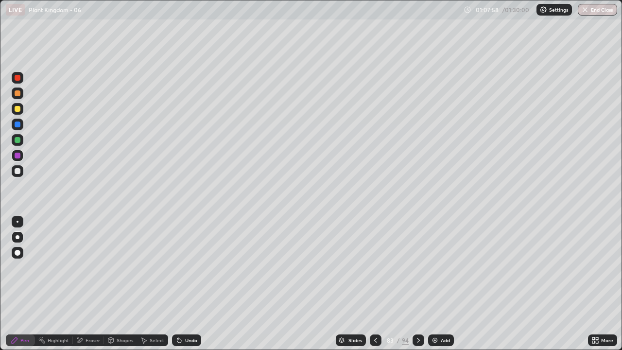
click at [188, 284] on div "Undo" at bounding box center [186, 340] width 29 height 12
click at [186, 284] on div "Undo" at bounding box center [191, 340] width 12 height 5
click at [416, 284] on icon at bounding box center [419, 340] width 8 height 8
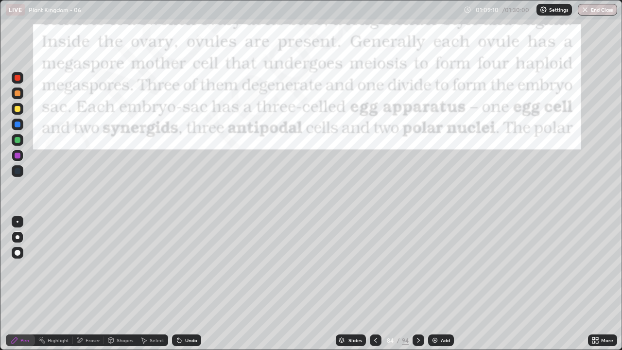
click at [375, 284] on icon at bounding box center [376, 340] width 8 height 8
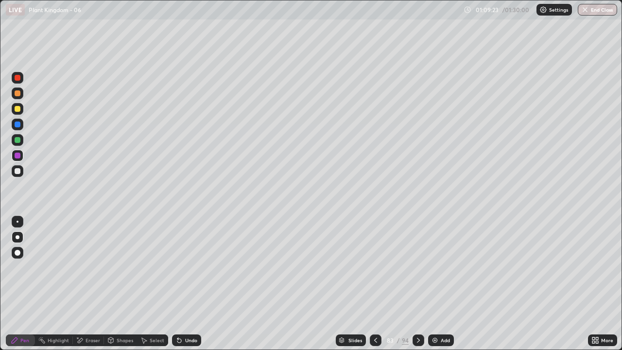
click at [421, 284] on div at bounding box center [419, 340] width 12 height 12
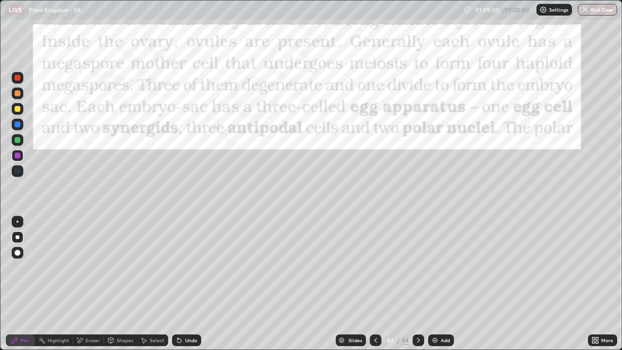
click at [418, 284] on icon at bounding box center [419, 340] width 8 height 8
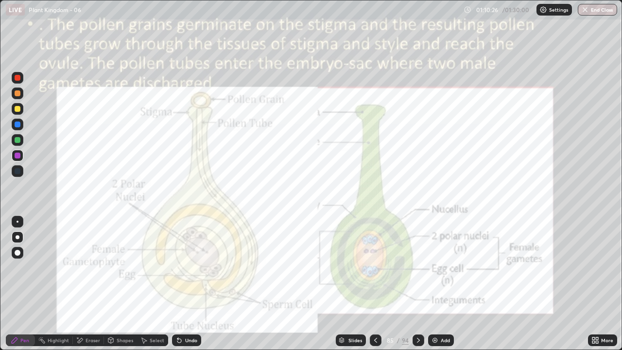
click at [417, 284] on icon at bounding box center [419, 340] width 8 height 8
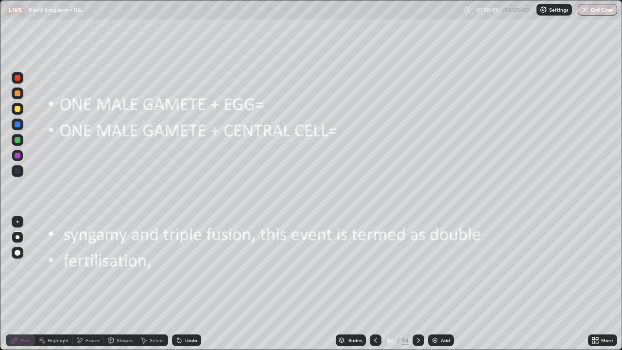
click at [19, 258] on div at bounding box center [18, 253] width 12 height 12
click at [19, 111] on div at bounding box center [18, 109] width 6 height 6
click at [190, 284] on div "Undo" at bounding box center [191, 340] width 12 height 5
click at [193, 284] on div "Undo" at bounding box center [186, 340] width 29 height 12
click at [417, 284] on icon at bounding box center [419, 340] width 8 height 8
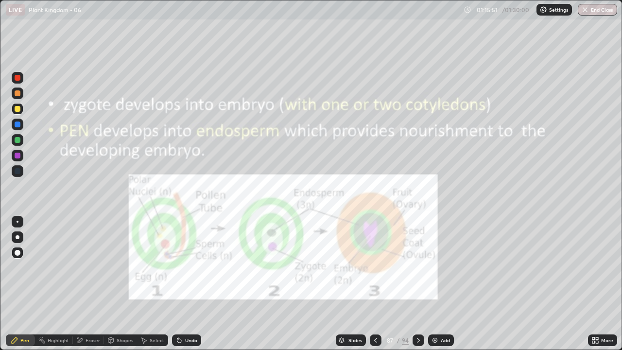
click at [416, 284] on icon at bounding box center [419, 340] width 8 height 8
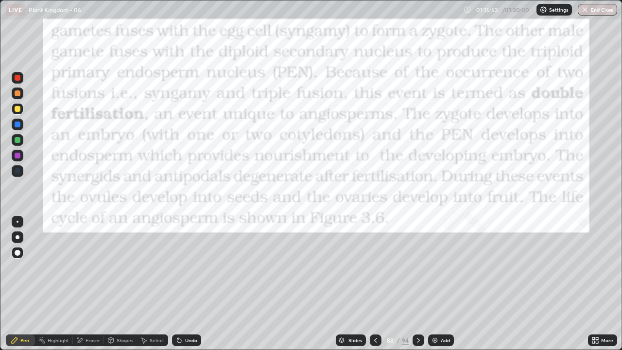
click at [438, 284] on div "Add" at bounding box center [441, 340] width 26 height 12
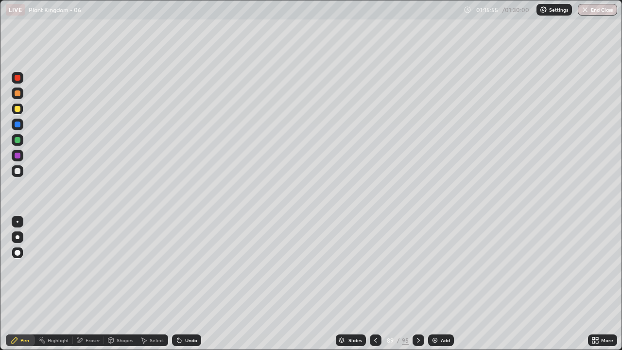
click at [18, 238] on div at bounding box center [18, 237] width 4 height 4
click at [18, 110] on div at bounding box center [18, 109] width 6 height 6
click at [17, 109] on div at bounding box center [18, 109] width 6 height 6
click at [21, 173] on div at bounding box center [18, 171] width 12 height 12
click at [417, 284] on icon at bounding box center [419, 340] width 8 height 8
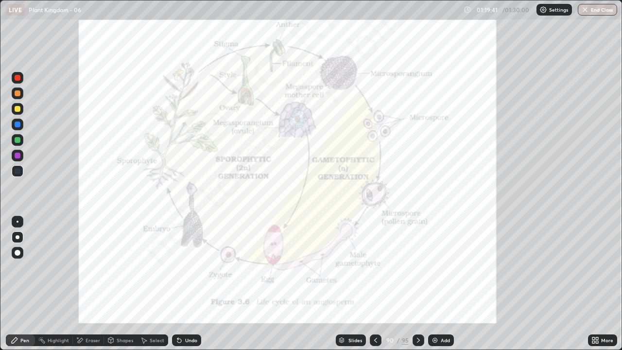
click at [17, 156] on div at bounding box center [18, 156] width 6 height 6
click at [415, 284] on icon at bounding box center [419, 340] width 8 height 8
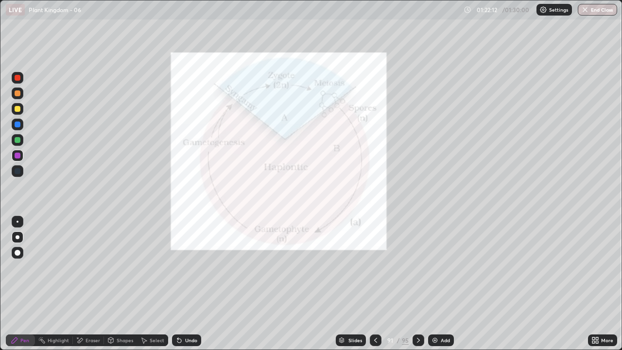
click at [418, 284] on icon at bounding box center [419, 340] width 8 height 8
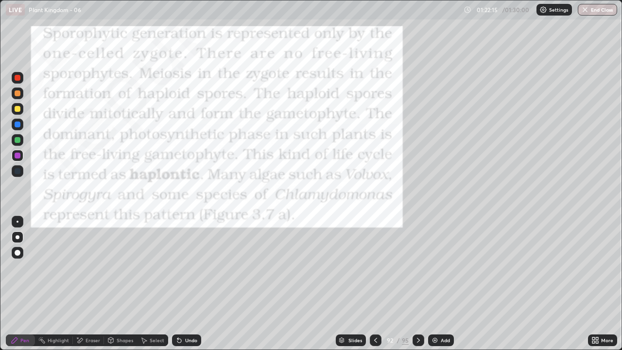
click at [418, 284] on icon at bounding box center [419, 340] width 8 height 8
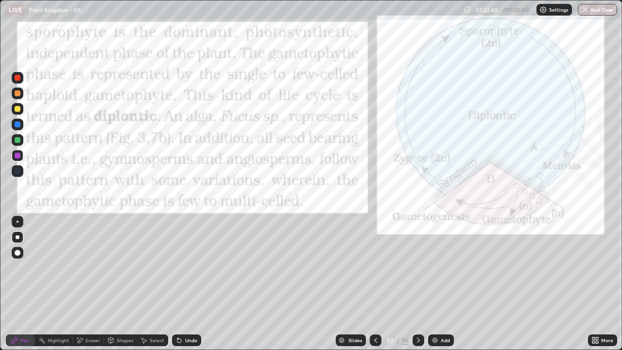
click at [417, 284] on icon at bounding box center [419, 340] width 8 height 8
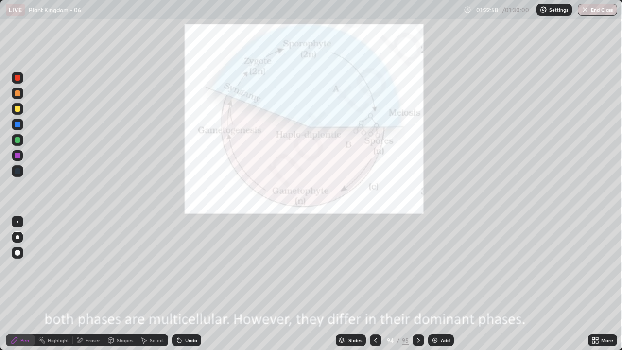
click at [417, 284] on icon at bounding box center [419, 340] width 8 height 8
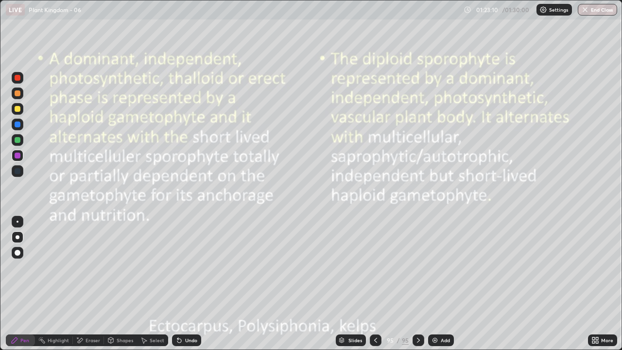
click at [379, 284] on div at bounding box center [376, 340] width 12 height 12
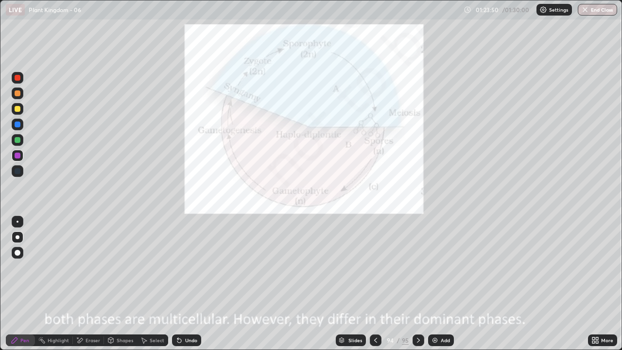
click at [590, 14] on button "End Class" at bounding box center [597, 10] width 39 height 12
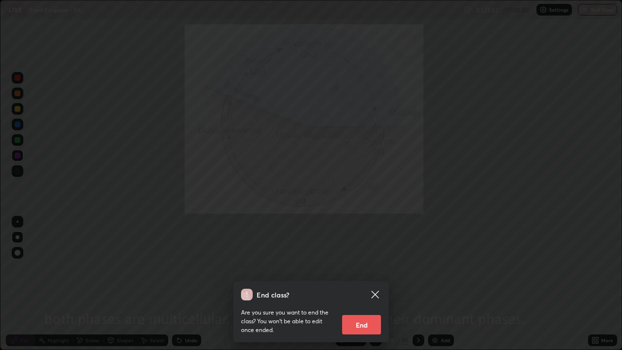
click at [364, 284] on button "End" at bounding box center [361, 324] width 39 height 19
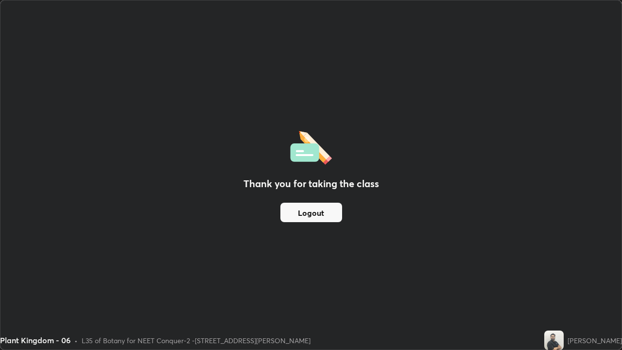
click at [313, 209] on button "Logout" at bounding box center [311, 212] width 62 height 19
